Goal: Browse casually

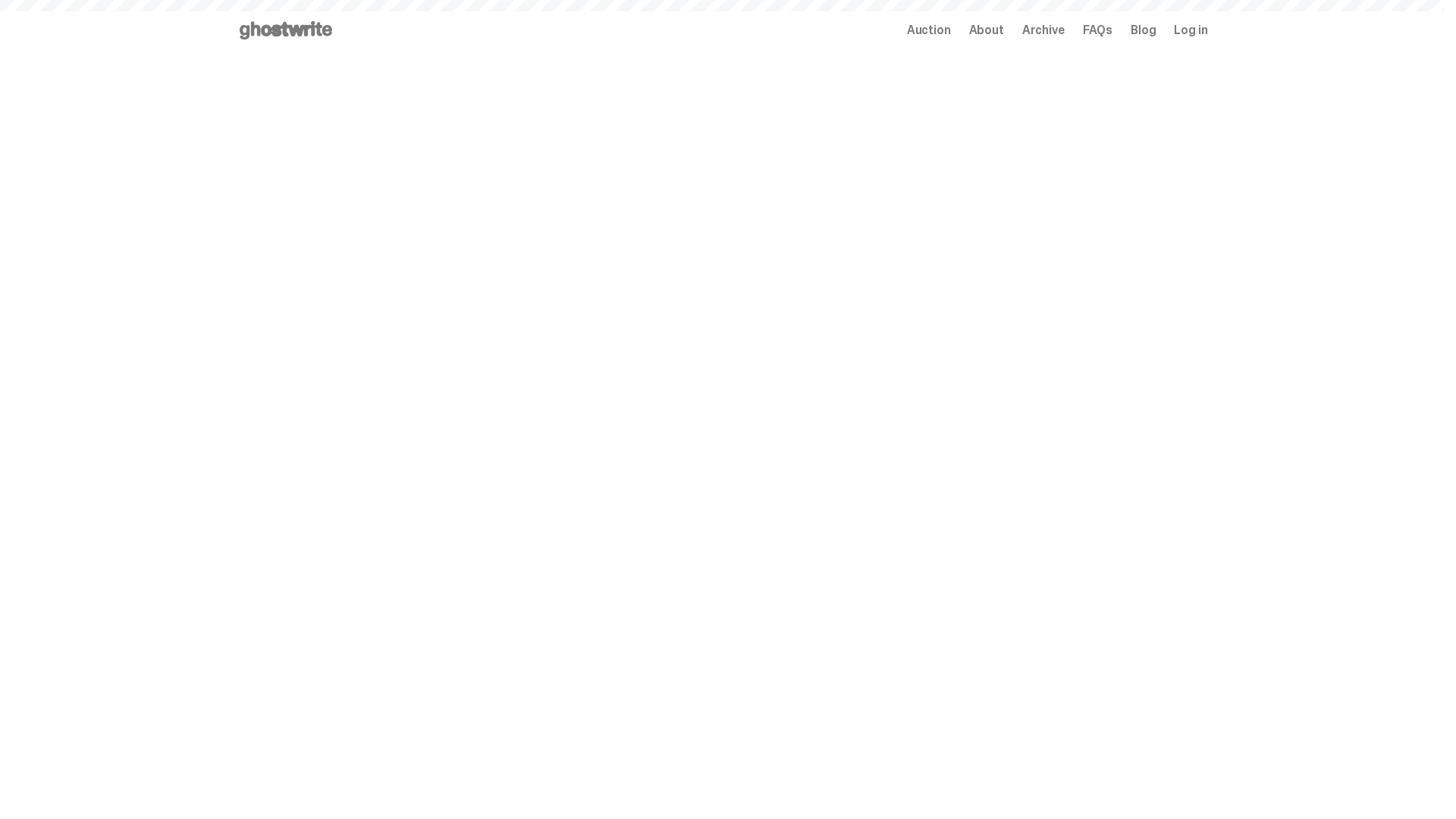
scroll to position [737, 0]
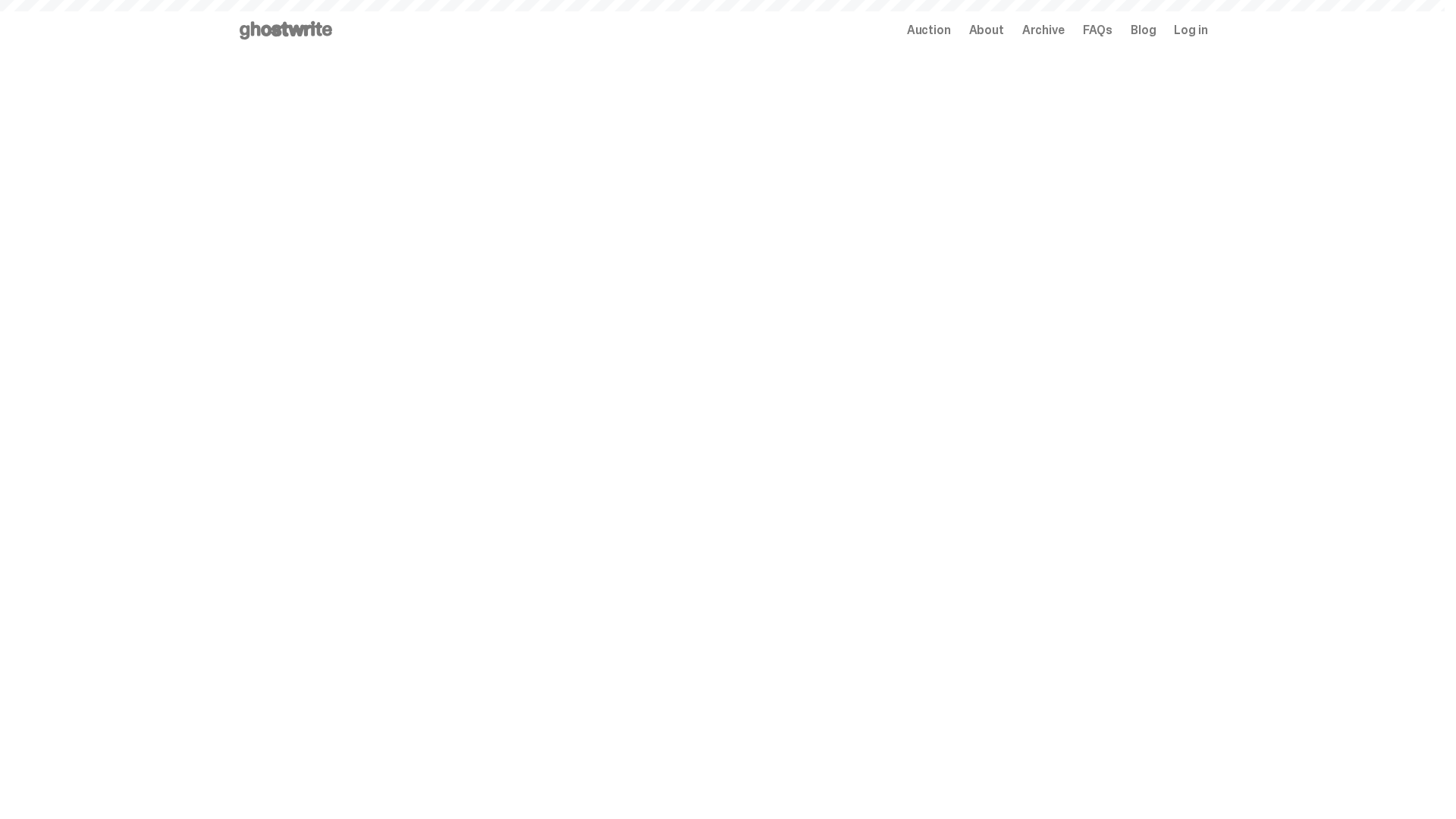
scroll to position [1749, 0]
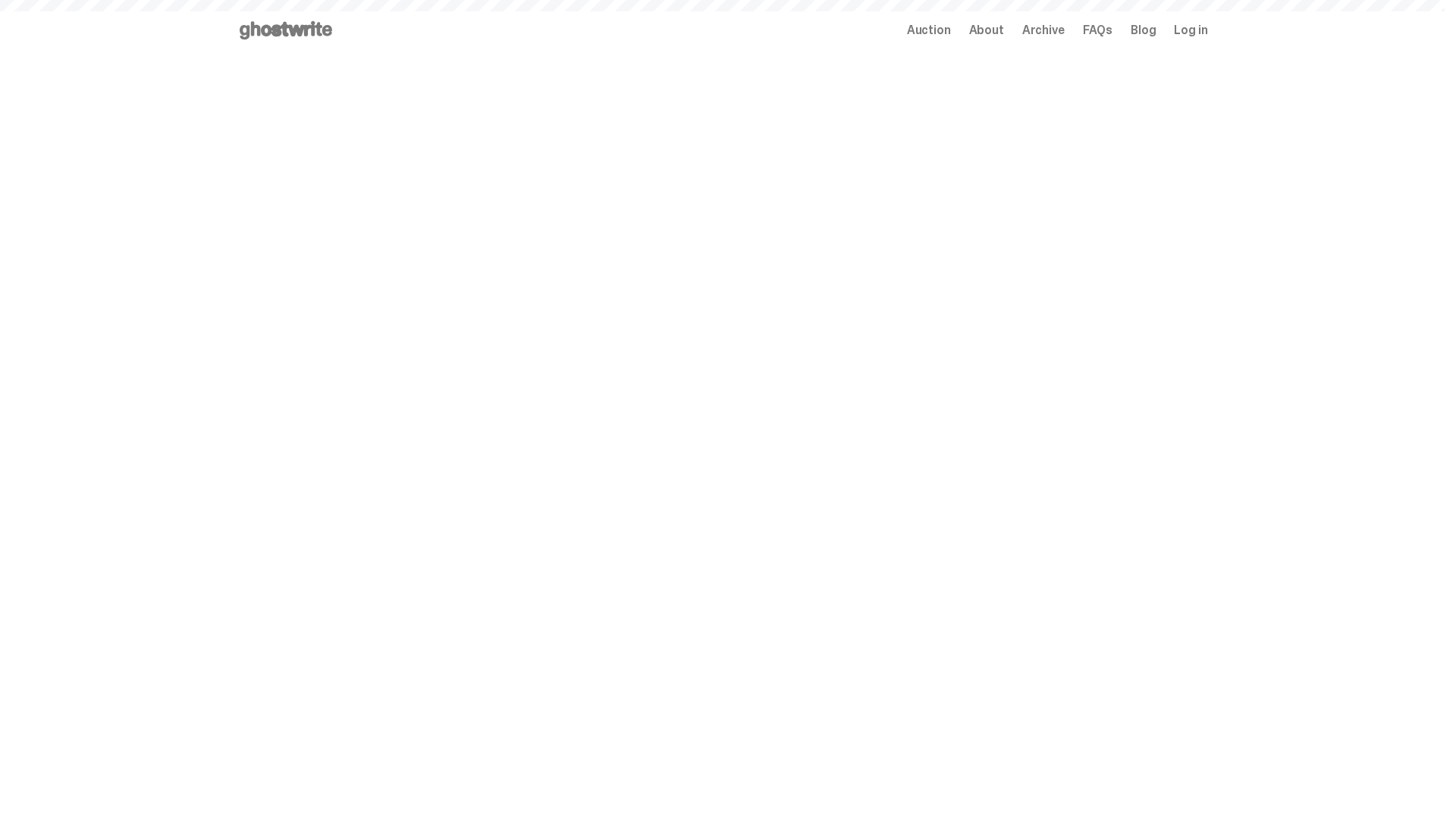
scroll to position [1749, 0]
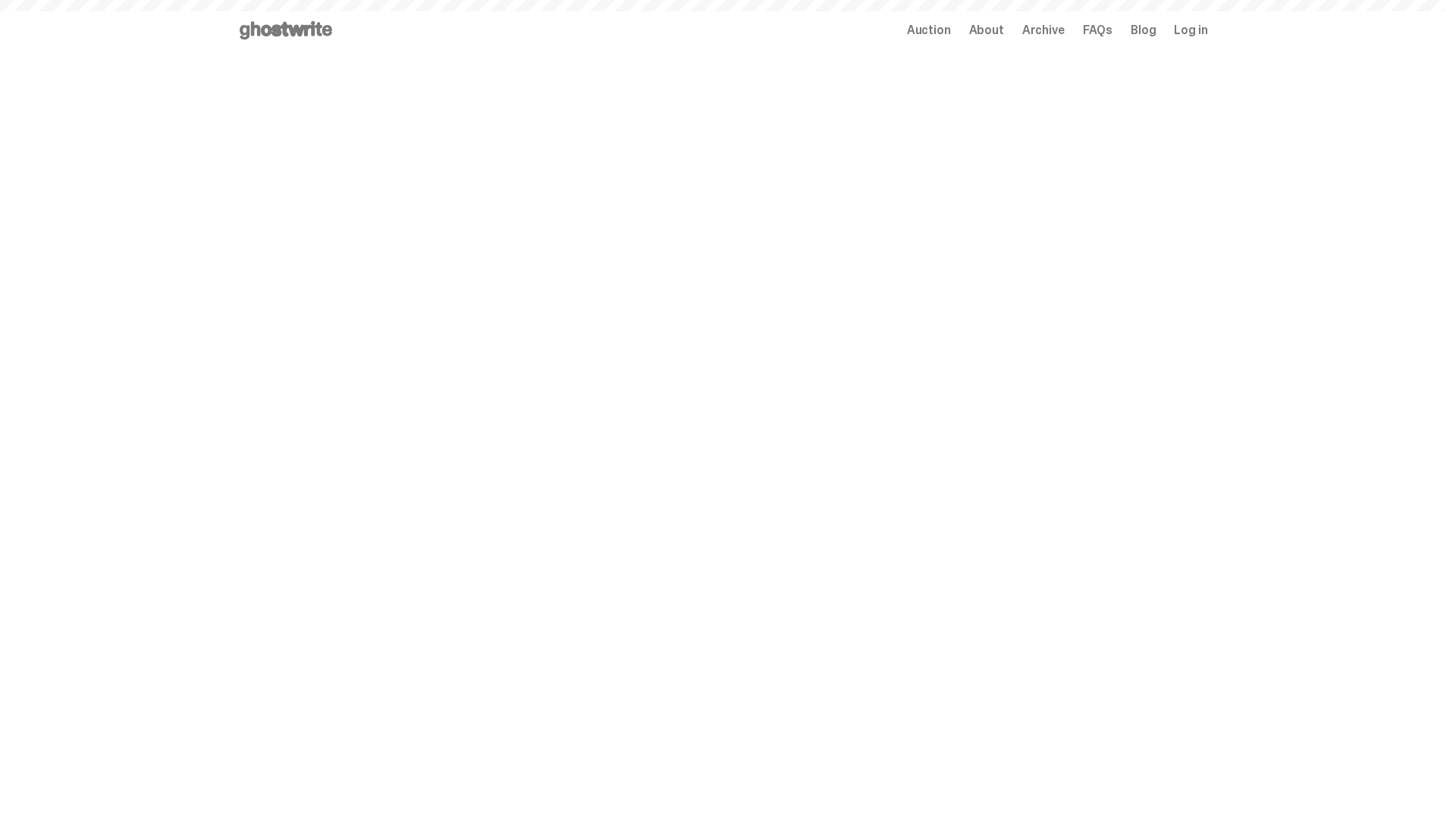
scroll to position [1749, 0]
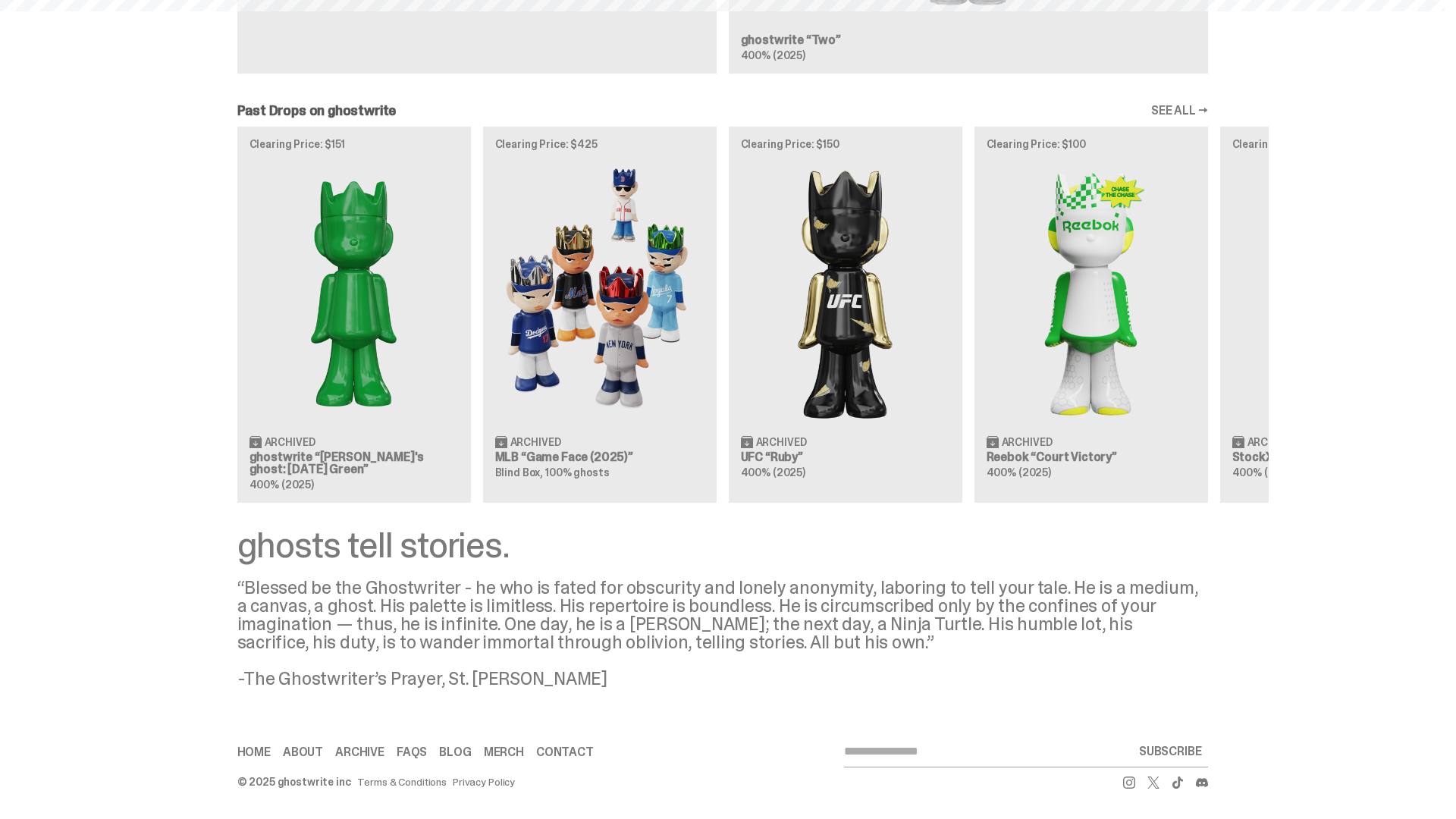
scroll to position [1749, 0]
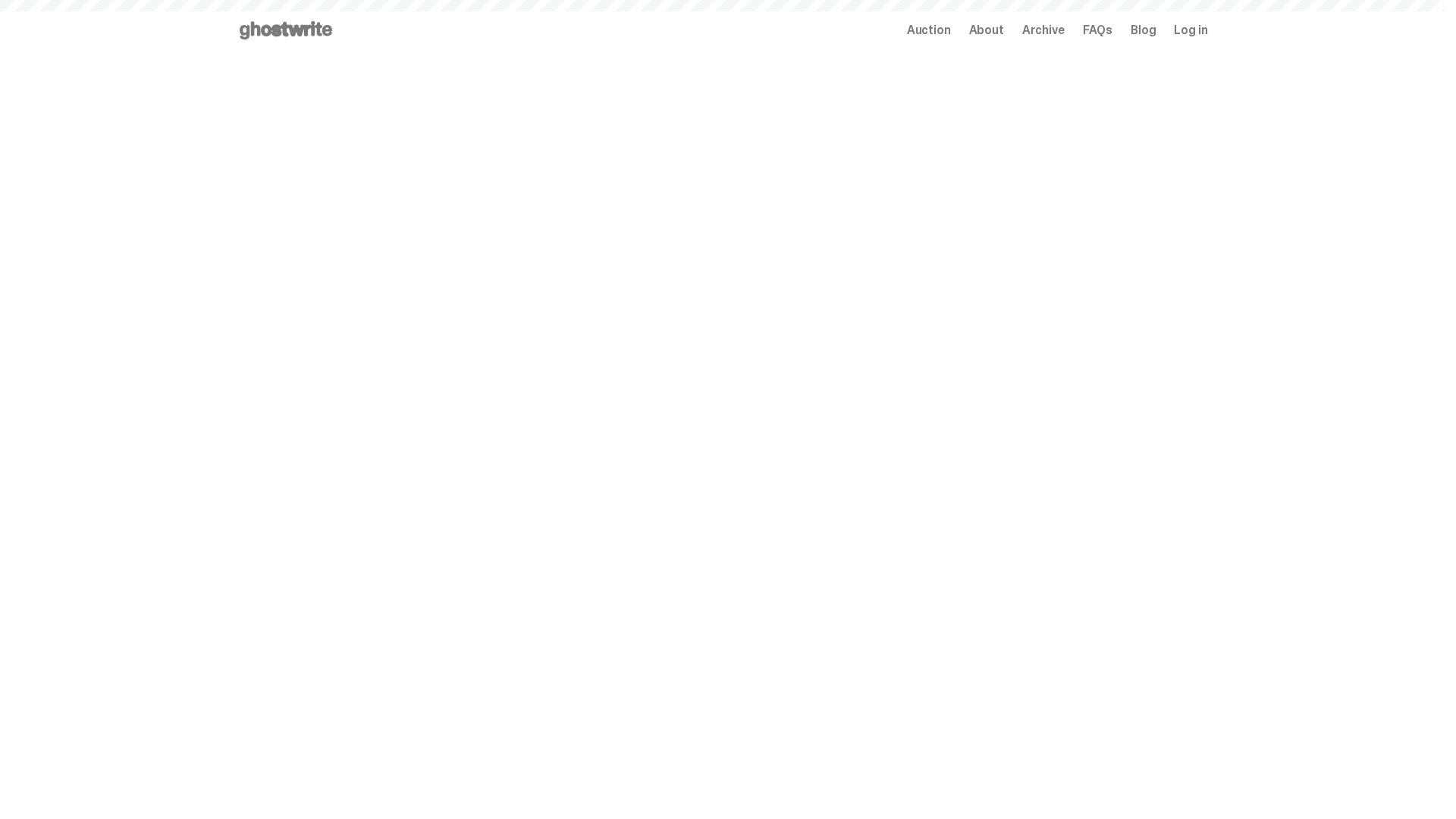
scroll to position [1749, 0]
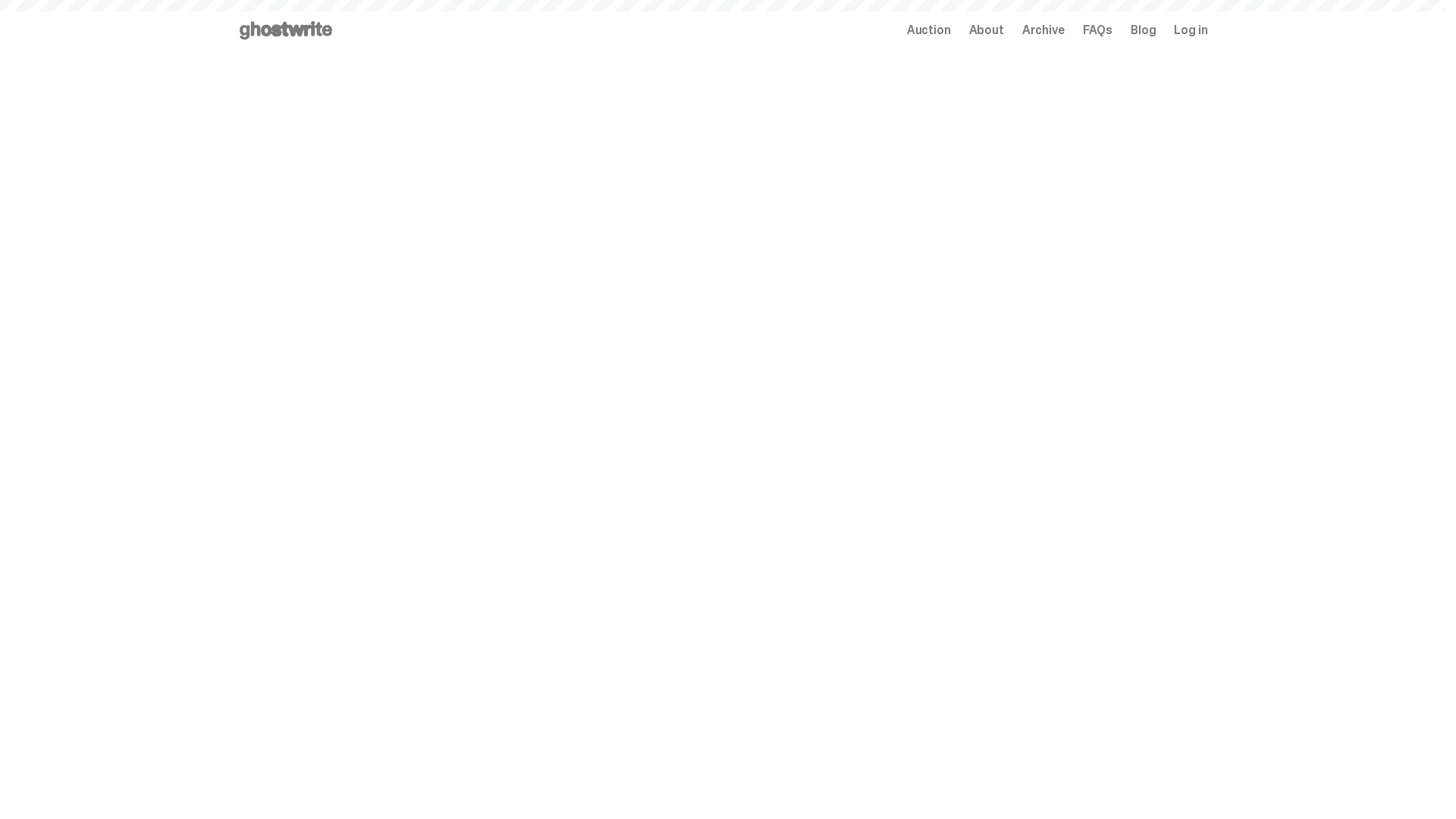
scroll to position [1749, 0]
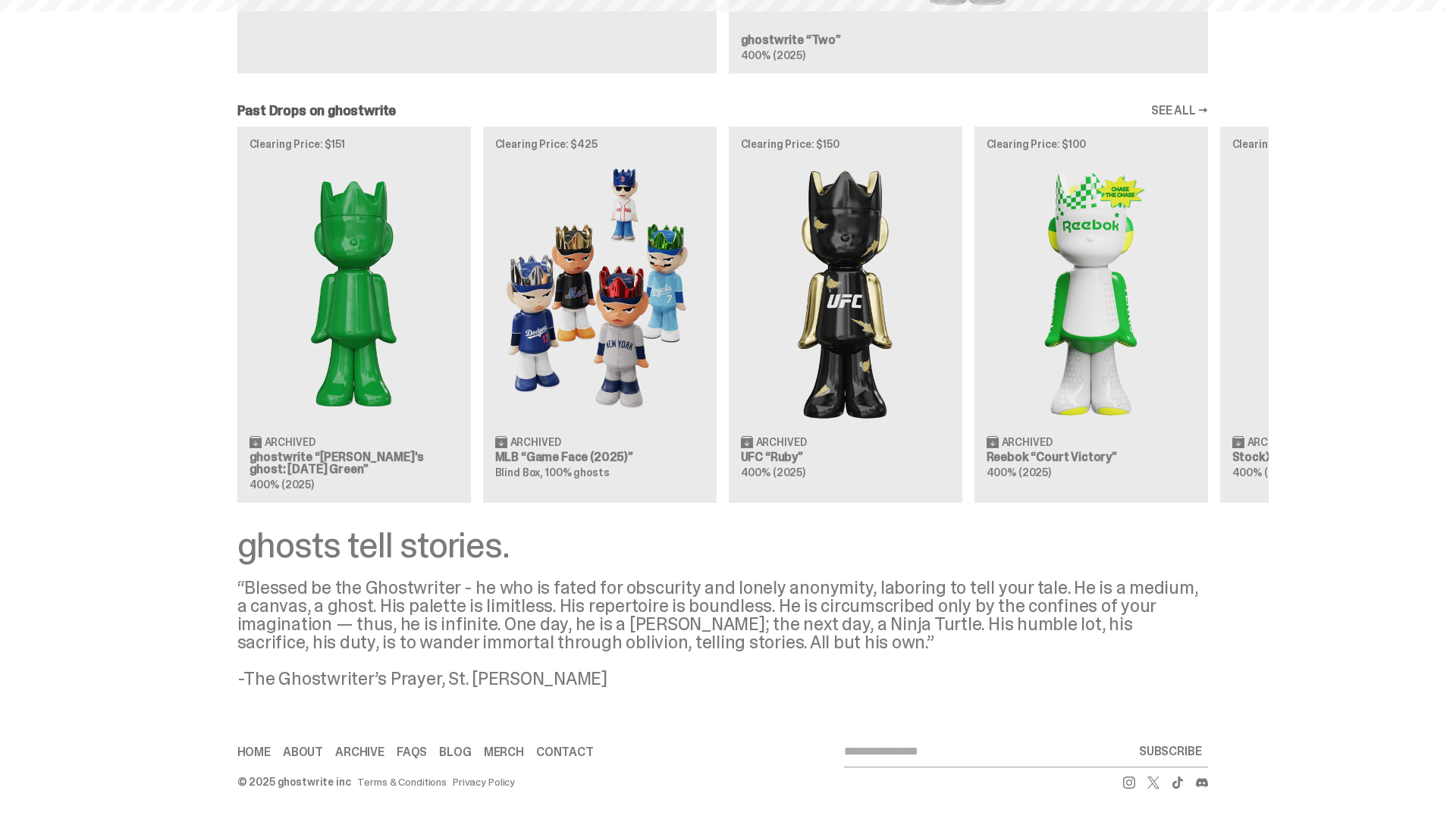
scroll to position [1749, 0]
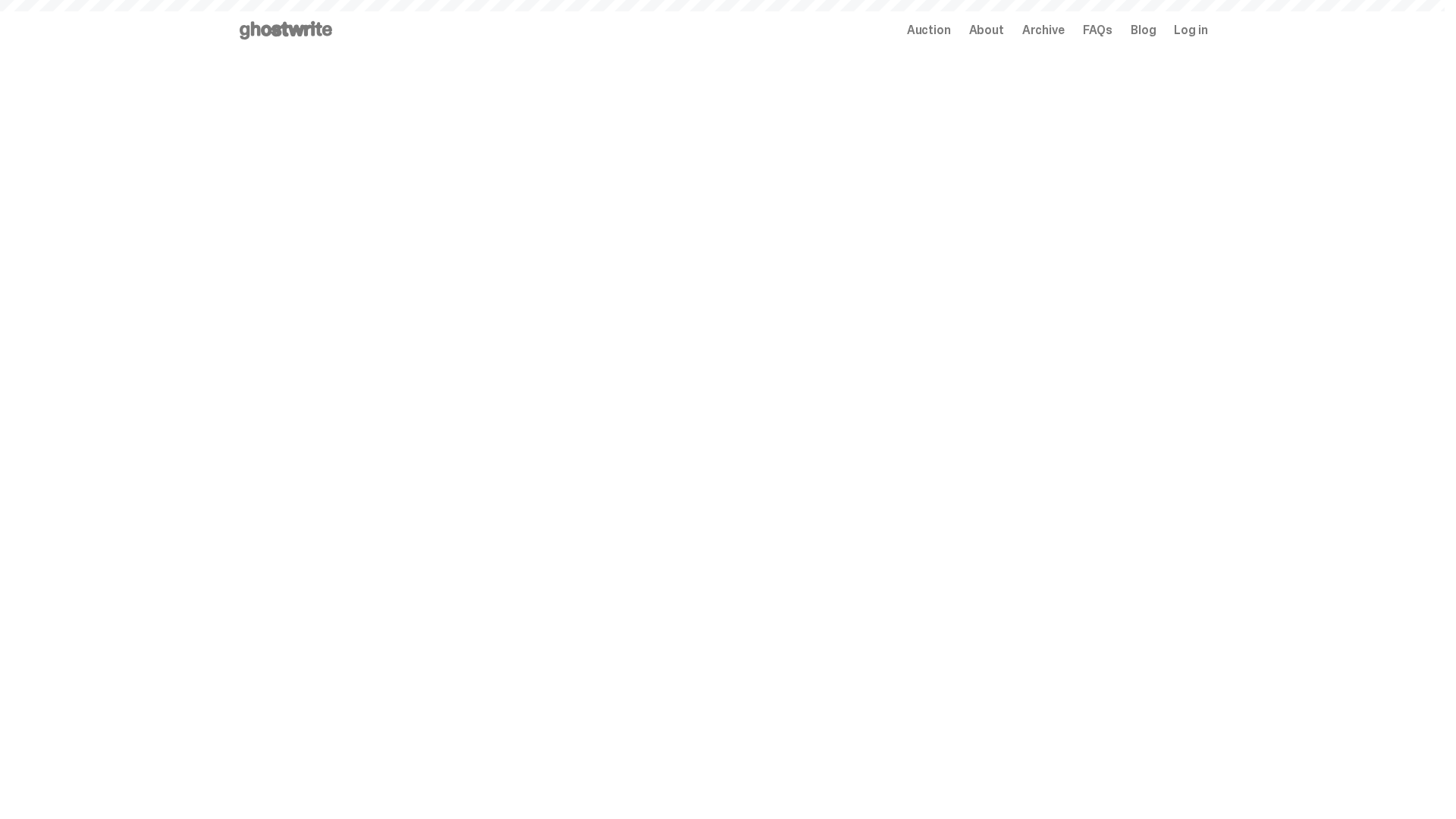
scroll to position [1749, 0]
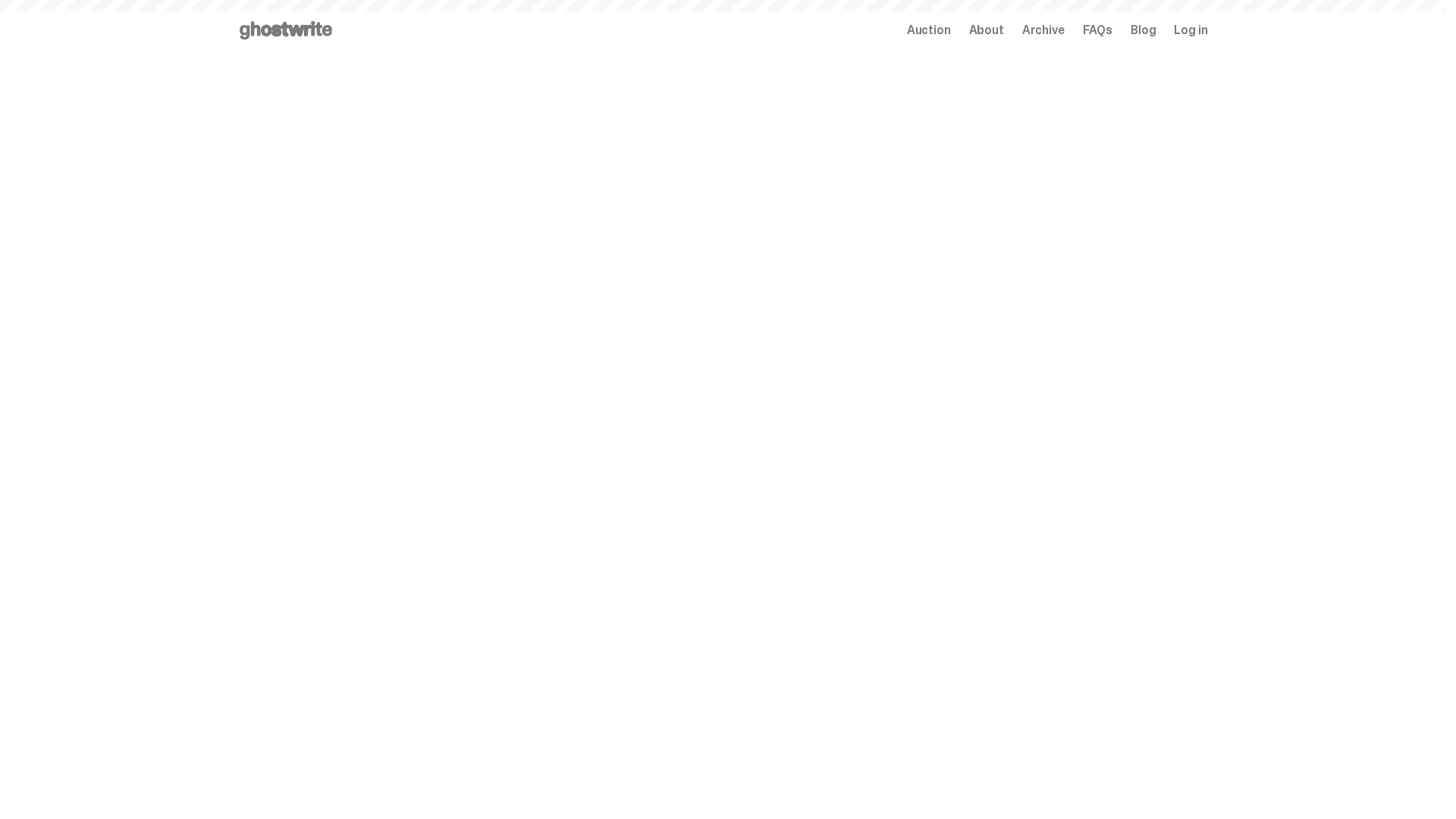
scroll to position [1749, 0]
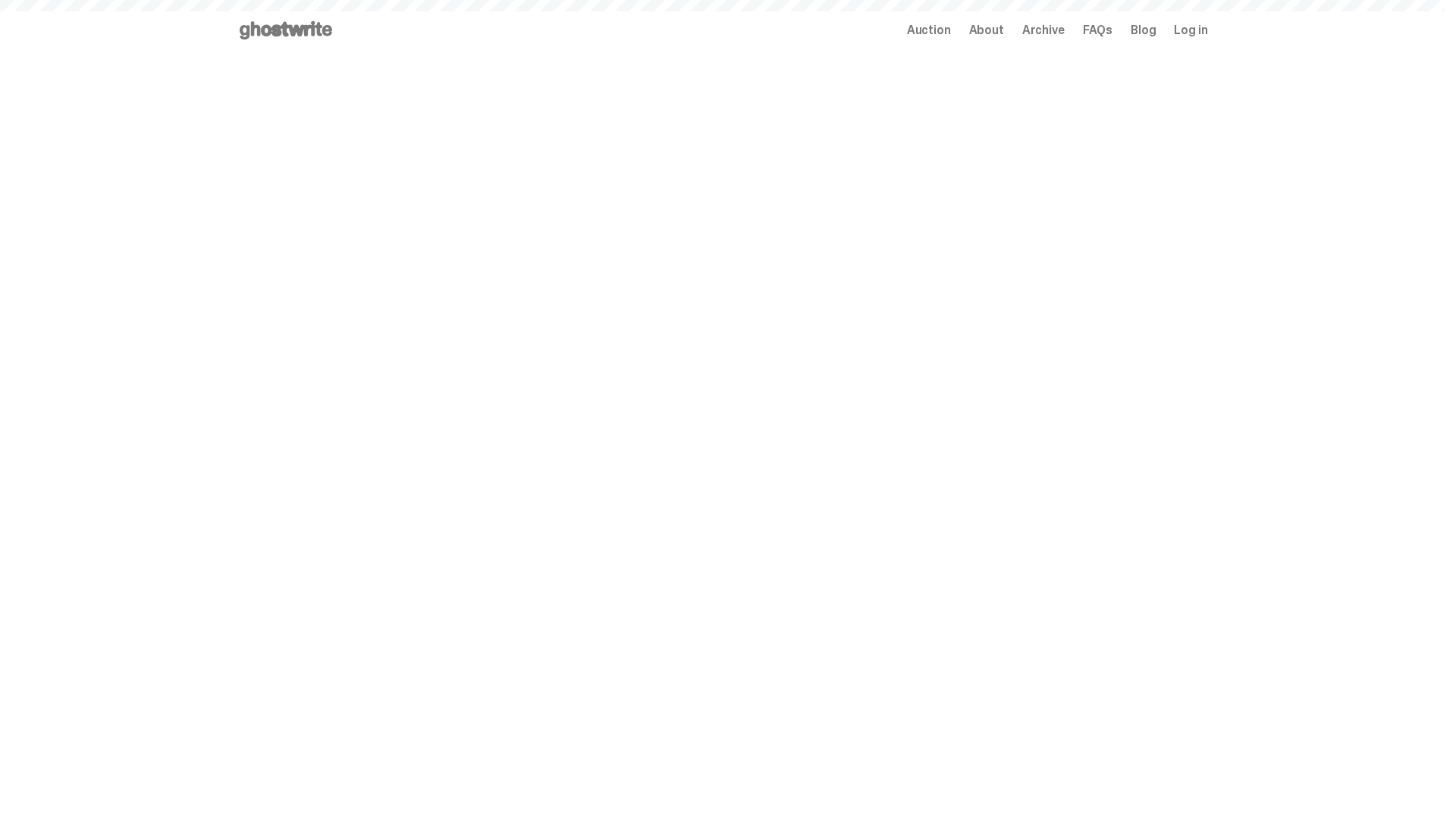
scroll to position [1749, 0]
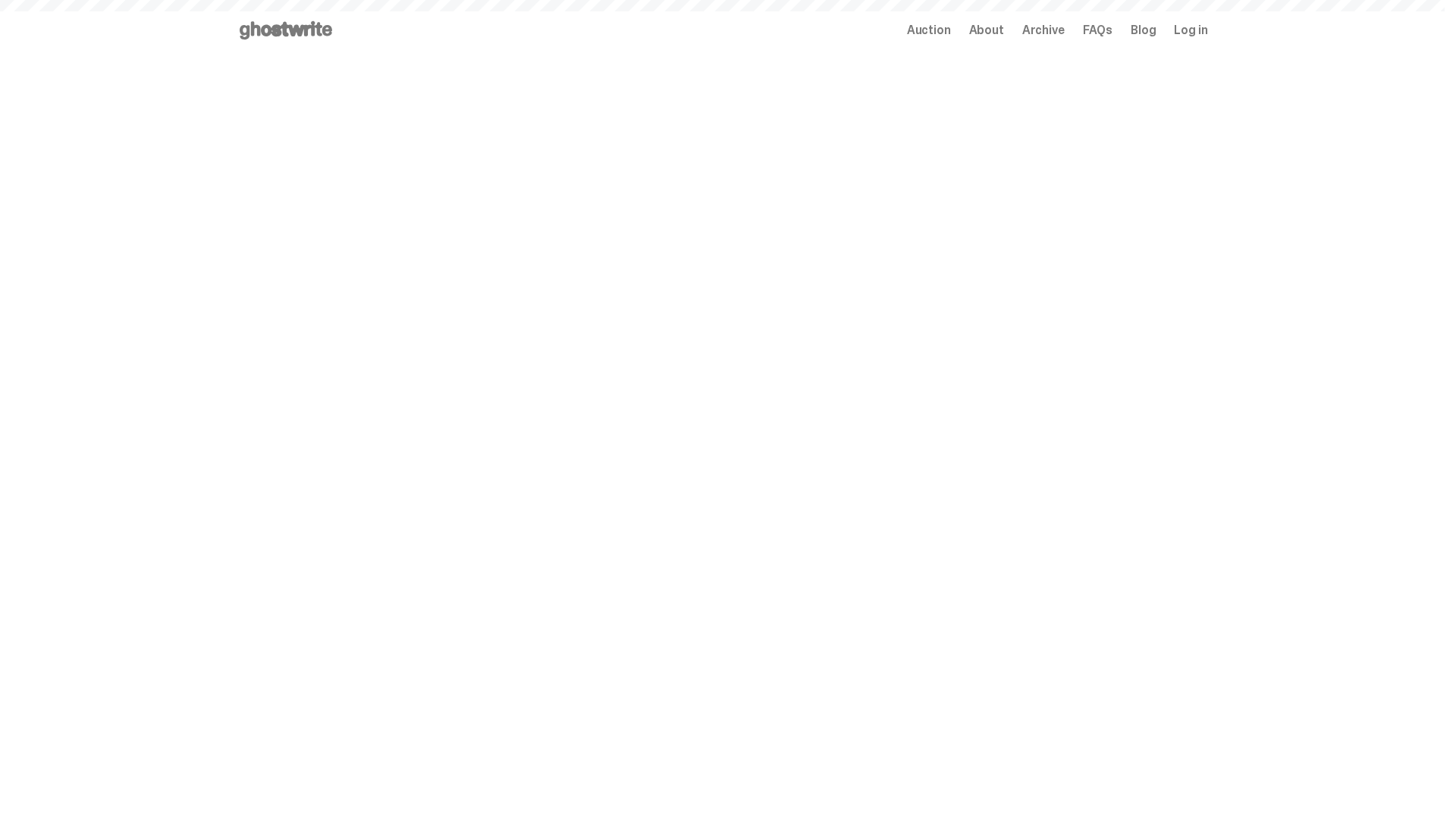
scroll to position [1749, 0]
